Goal: Information Seeking & Learning: Learn about a topic

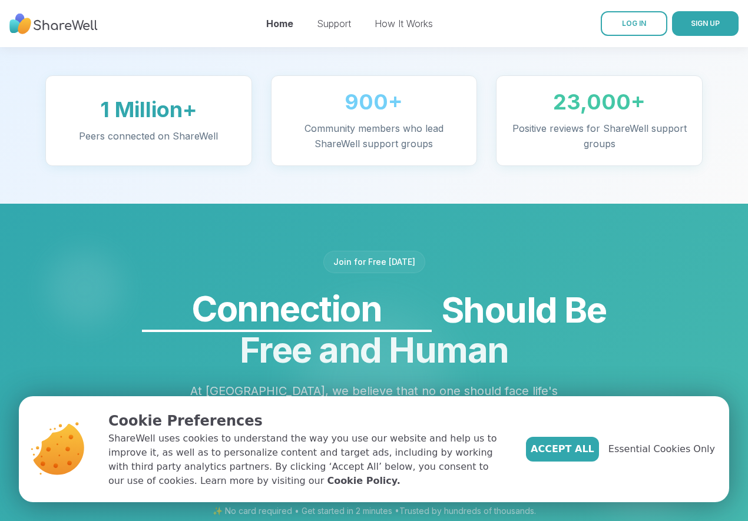
scroll to position [825, 0]
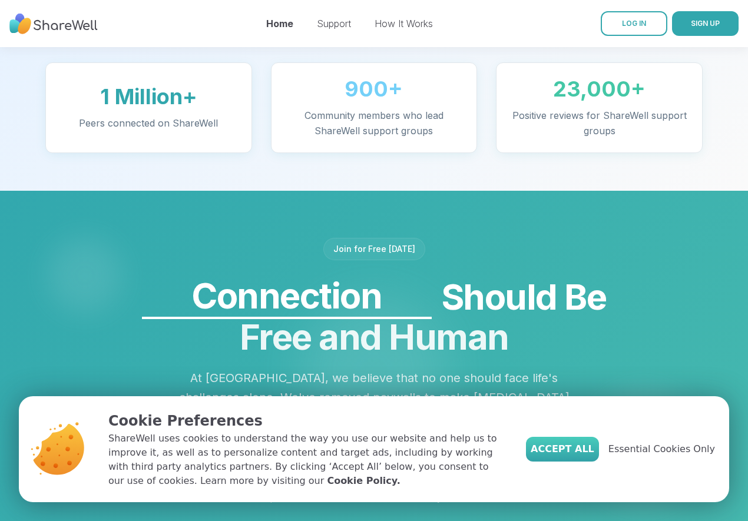
click at [579, 455] on span "Accept All" at bounding box center [563, 449] width 64 height 14
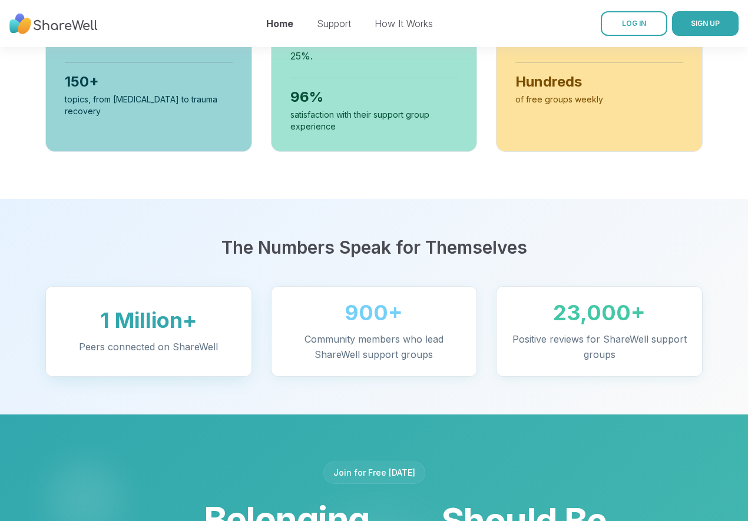
scroll to position [589, 0]
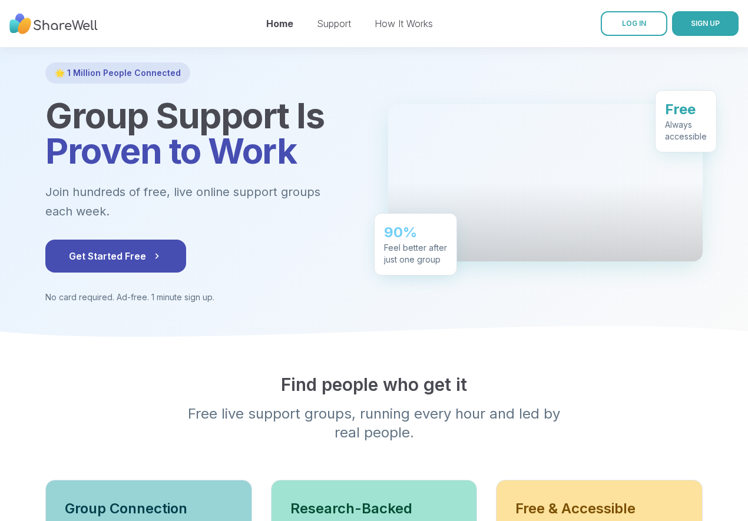
scroll to position [59, 0]
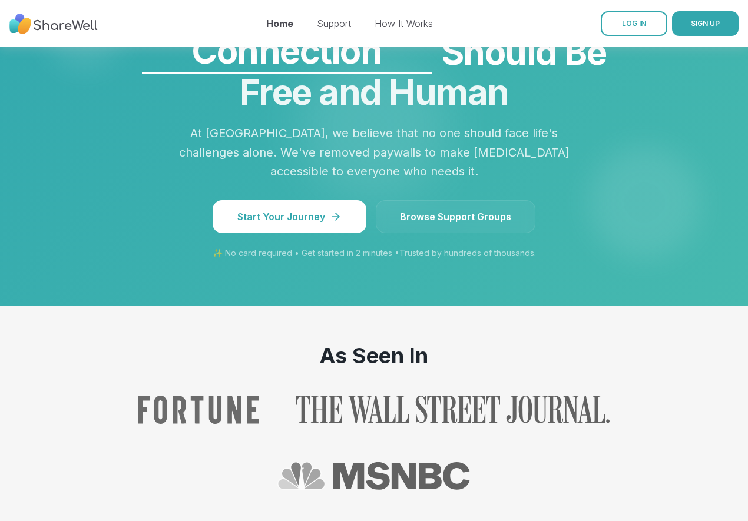
scroll to position [1063, 0]
